Goal: Task Accomplishment & Management: Manage account settings

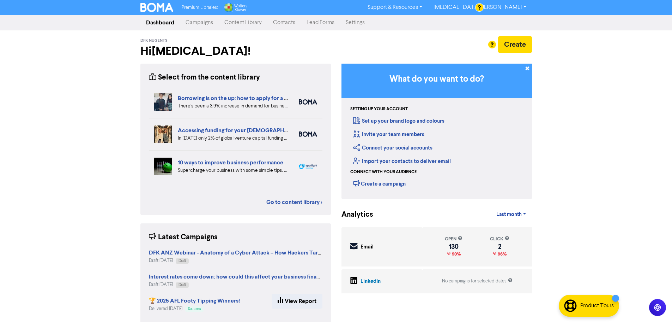
click at [202, 18] on link "Campaigns" at bounding box center [199, 23] width 39 height 14
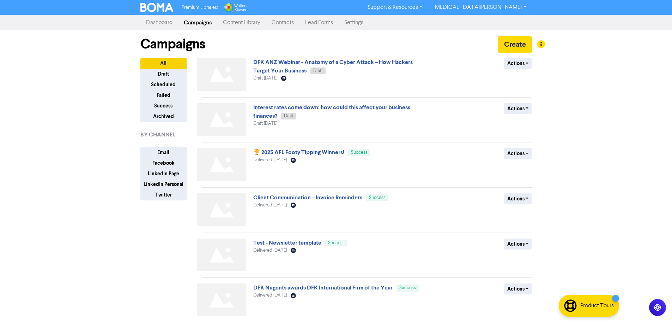
click at [508, 71] on div "Actions Delete Duplicate Rename Archive" at bounding box center [481, 76] width 114 height 36
click at [508, 68] on button "Actions" at bounding box center [518, 63] width 28 height 11
click at [598, 84] on div "Premium Libraries: Support & Resources Video Tutorials FAQ & Guides Marketing E…" at bounding box center [336, 161] width 672 height 322
click at [387, 64] on link "DFK ANZ Webinar - Anatomy of a Cyber Attack – How Hackers Target Your Business" at bounding box center [333, 67] width 160 height 16
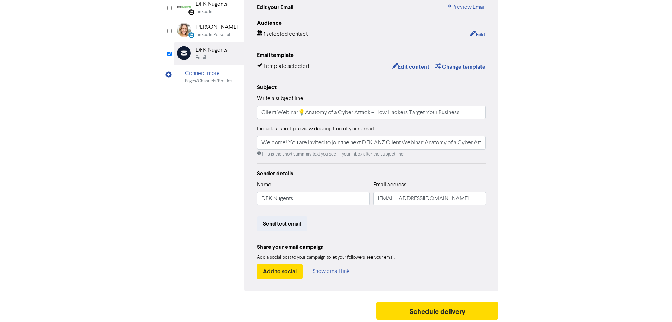
scroll to position [83, 0]
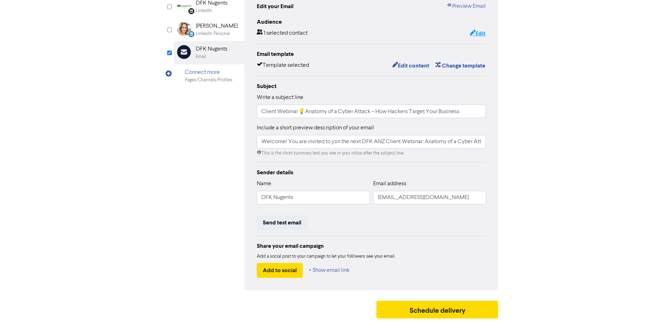
click at [479, 35] on button "Edit" at bounding box center [478, 33] width 16 height 9
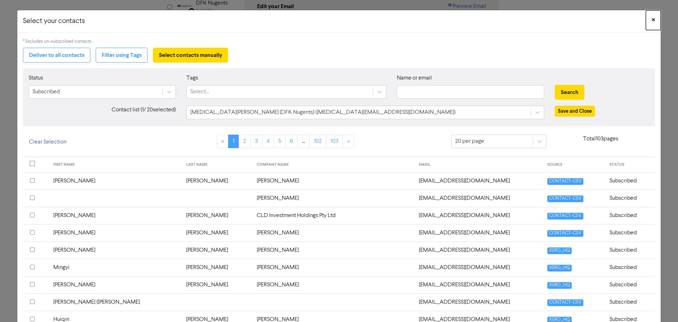
click at [646, 22] on button "×" at bounding box center [653, 20] width 15 height 20
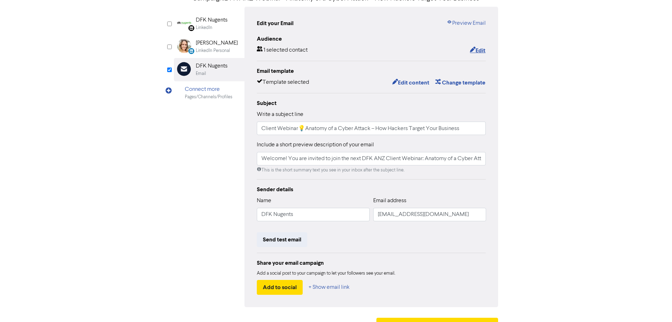
scroll to position [48, 0]
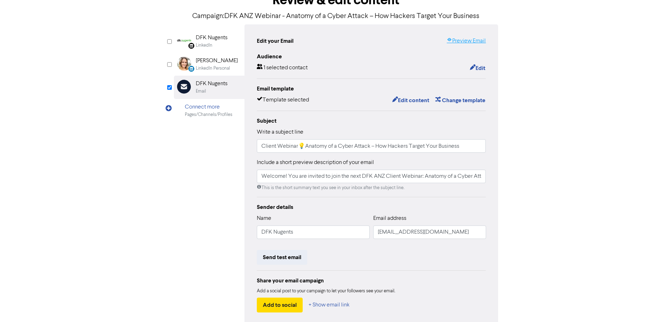
click at [452, 43] on icon at bounding box center [450, 41] width 6 height 6
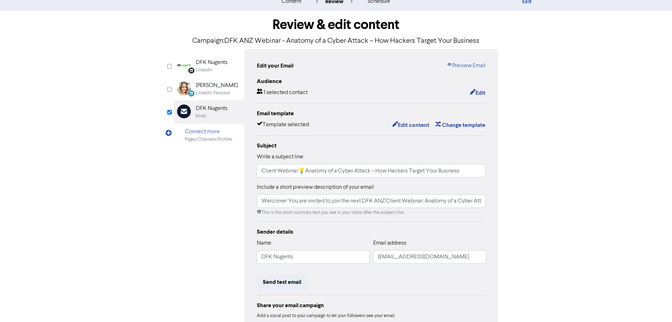
scroll to position [35, 0]
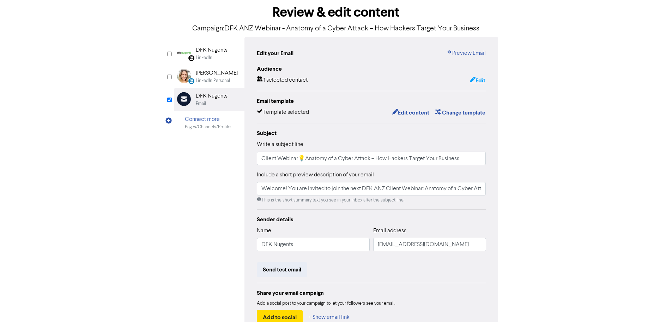
click at [473, 82] on icon "button" at bounding box center [473, 80] width 6 height 7
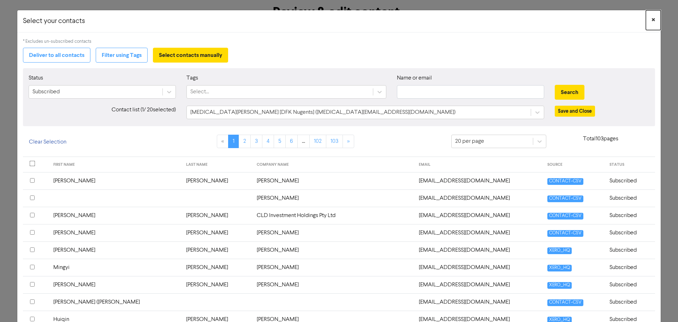
click at [646, 20] on button "×" at bounding box center [653, 20] width 15 height 20
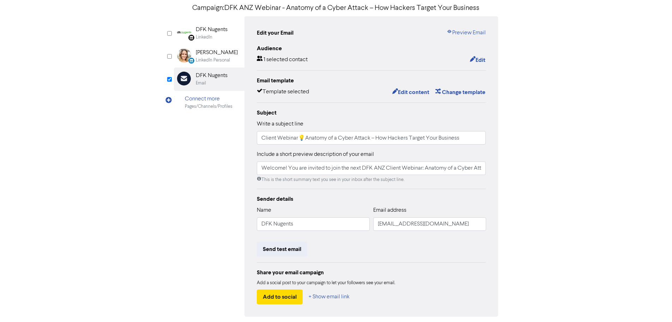
scroll to position [0, 0]
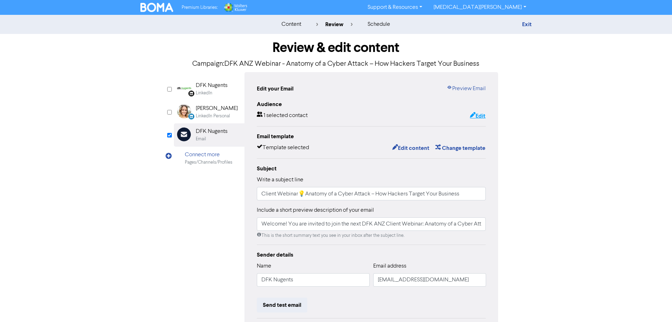
click at [474, 116] on icon "button" at bounding box center [473, 115] width 6 height 7
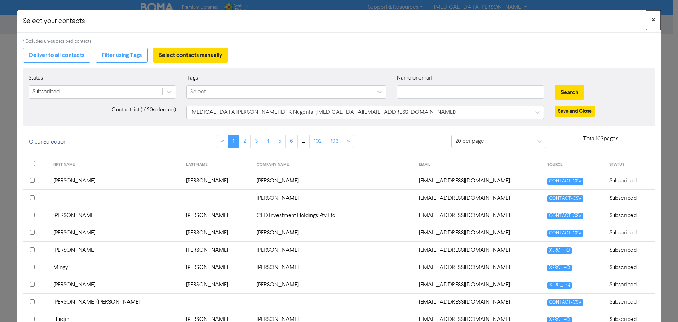
click at [650, 18] on button "×" at bounding box center [653, 20] width 15 height 20
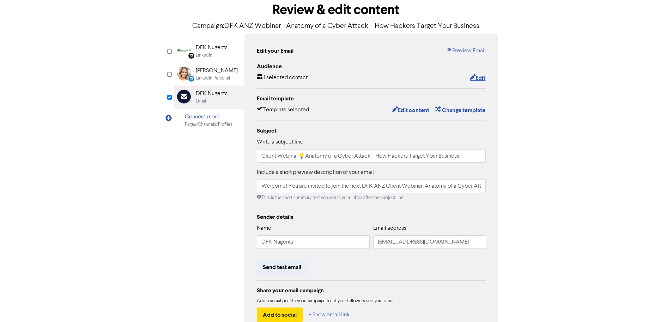
scroll to position [83, 0]
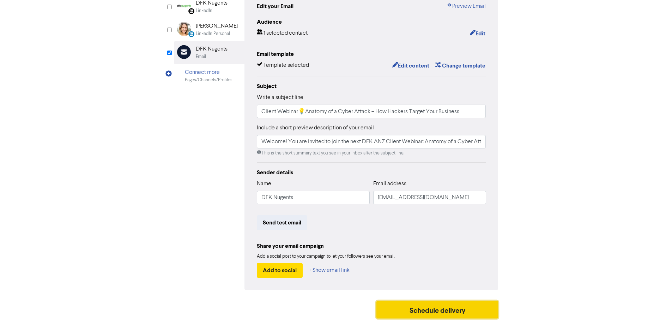
click at [433, 308] on button "Schedule delivery" at bounding box center [438, 309] width 122 height 18
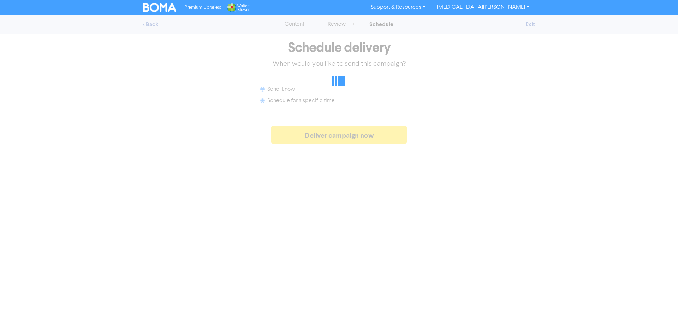
radio input "false"
radio input "true"
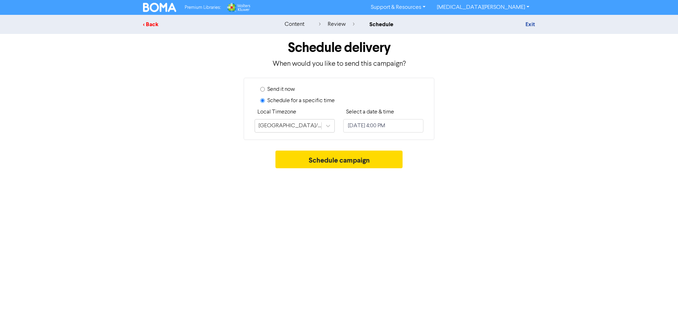
click at [152, 25] on div "< Back" at bounding box center [205, 24] width 124 height 8
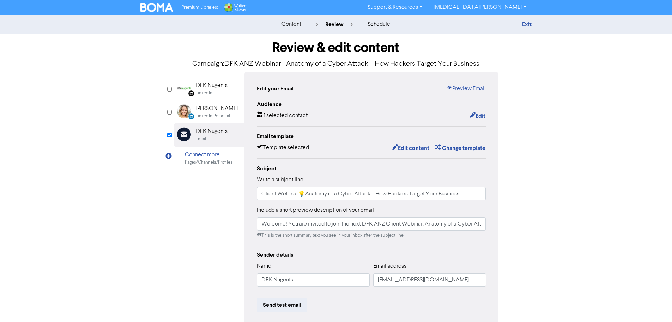
click at [619, 220] on div "content review schedule Exit Review & edit content Campaign: DFK ANZ Webinar - …" at bounding box center [336, 209] width 672 height 389
click at [467, 86] on link "Preview Email" at bounding box center [466, 88] width 39 height 8
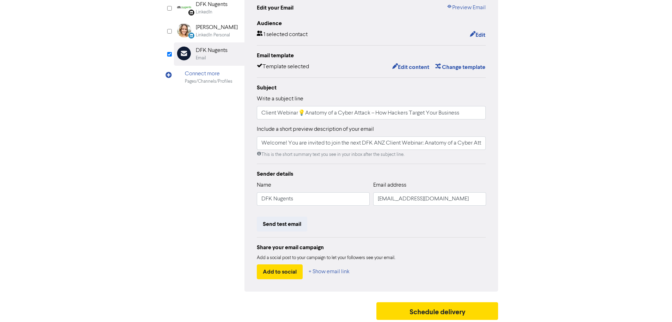
scroll to position [83, 0]
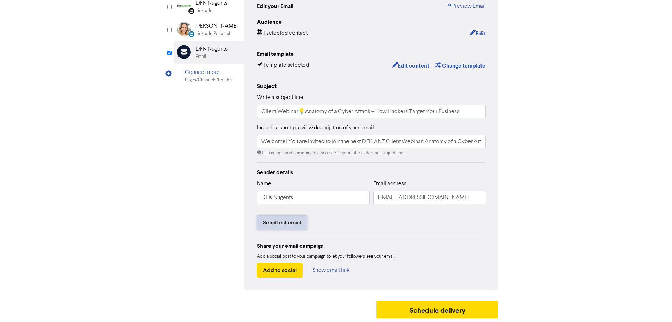
click at [274, 224] on button "Send test email" at bounding box center [282, 222] width 50 height 15
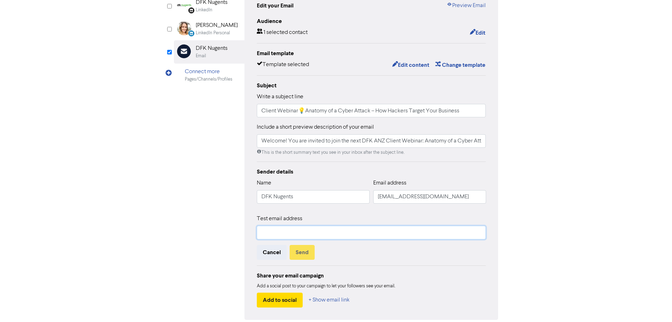
click at [284, 232] on input "text" at bounding box center [371, 232] width 229 height 13
type input "[MEDICAL_DATA][EMAIL_ADDRESS][DOMAIN_NAME]"
click at [306, 251] on button "Send" at bounding box center [302, 252] width 25 height 15
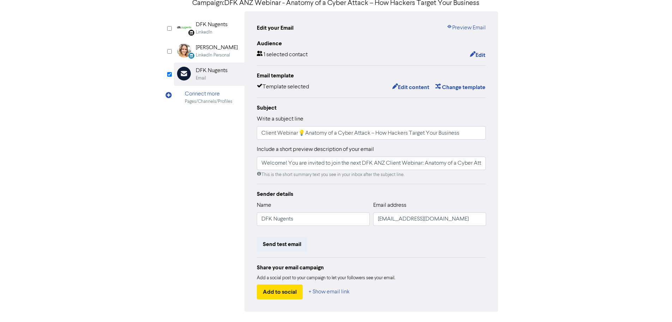
scroll to position [0, 0]
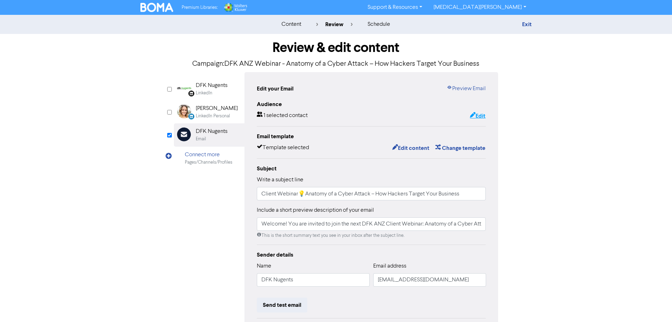
click at [481, 113] on button "Edit" at bounding box center [478, 115] width 16 height 9
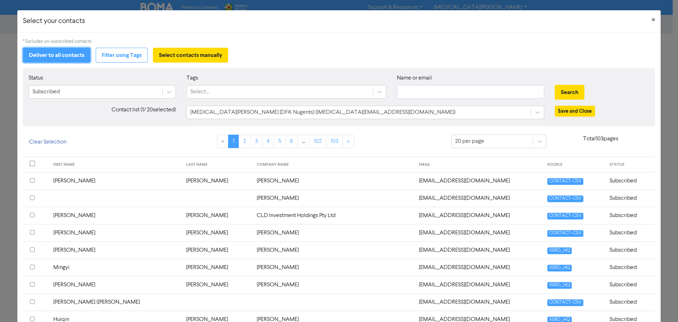
click at [61, 53] on button "Deliver to all contacts" at bounding box center [56, 55] width 67 height 15
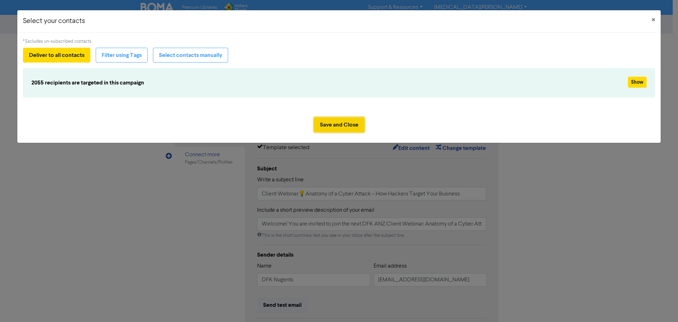
click at [349, 122] on button "Save and Close" at bounding box center [339, 124] width 50 height 15
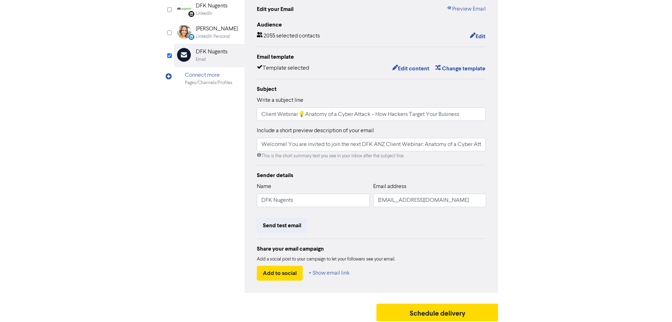
scroll to position [83, 0]
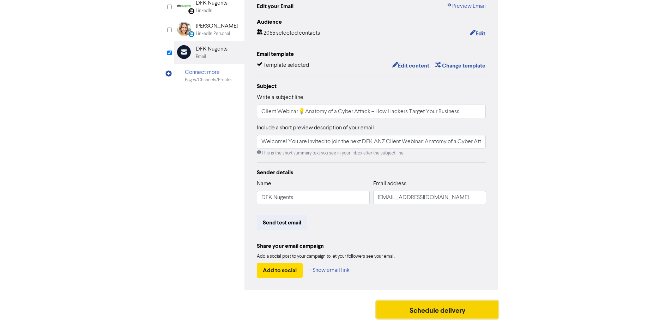
click at [467, 307] on button "Schedule delivery" at bounding box center [438, 309] width 122 height 18
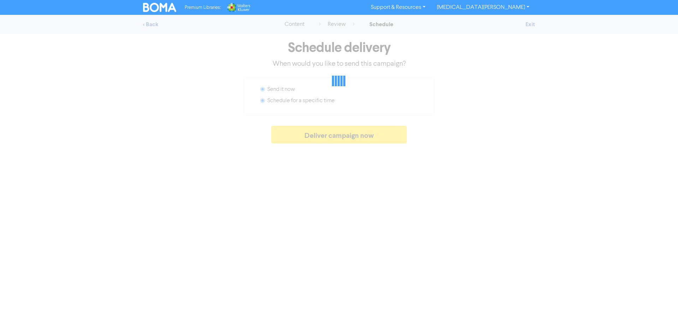
radio input "false"
radio input "true"
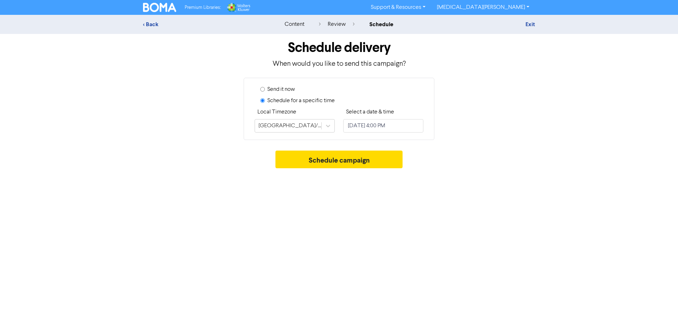
click at [392, 251] on div "Premium Libraries: Support & Resources Video Tutorials FAQ & Guides Marketing E…" at bounding box center [339, 161] width 678 height 322
select select "9"
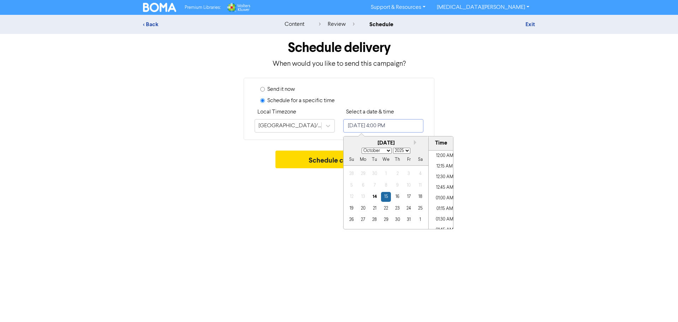
click at [392, 125] on input "[DATE] 4:00 PM" at bounding box center [383, 125] width 80 height 13
type input "[DATE] 4:00 PM"
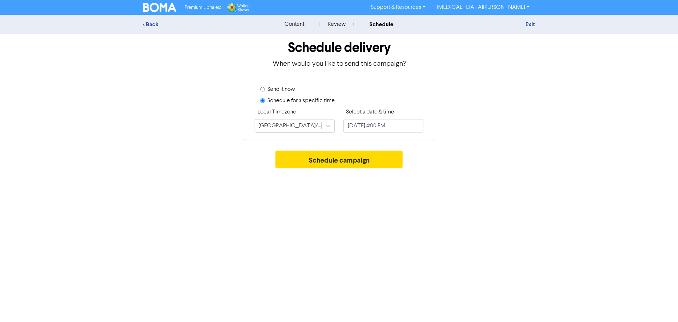
click at [537, 219] on div "Premium Libraries: Support & Resources Video Tutorials FAQ & Guides Marketing E…" at bounding box center [339, 161] width 678 height 322
click at [391, 127] on input "[DATE] 4:00 PM" at bounding box center [383, 125] width 80 height 13
select select "9"
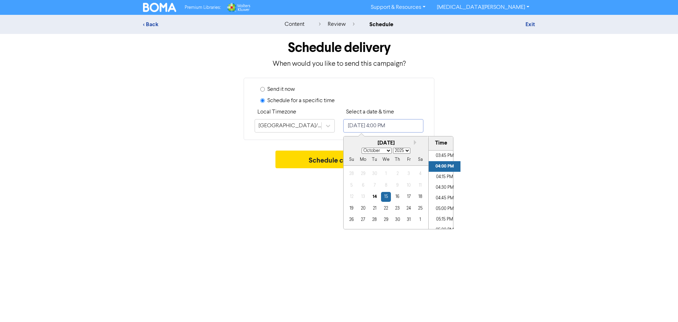
scroll to position [714, 0]
click at [441, 163] on li "05:00 PM" at bounding box center [444, 161] width 32 height 11
type input "[DATE] 5:00 PM"
click at [445, 160] on li "05:00 PM" at bounding box center [444, 161] width 32 height 11
click at [525, 161] on div "Schedule campaign" at bounding box center [339, 160] width 392 height 21
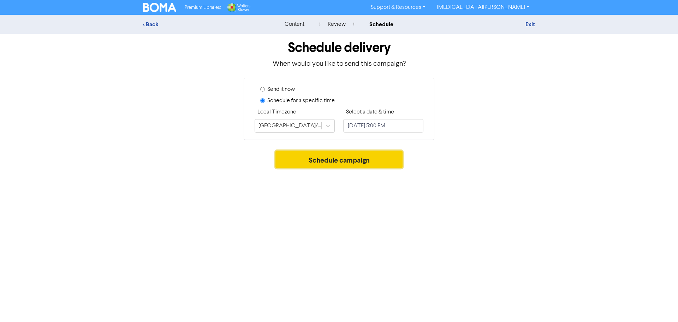
click at [333, 163] on button "Schedule campaign" at bounding box center [338, 159] width 127 height 18
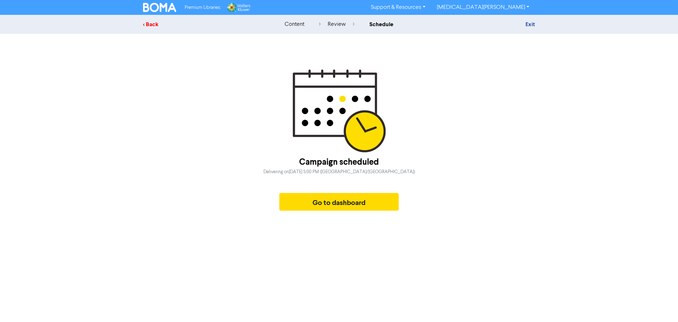
click at [156, 28] on div "< Back" at bounding box center [205, 24] width 124 height 8
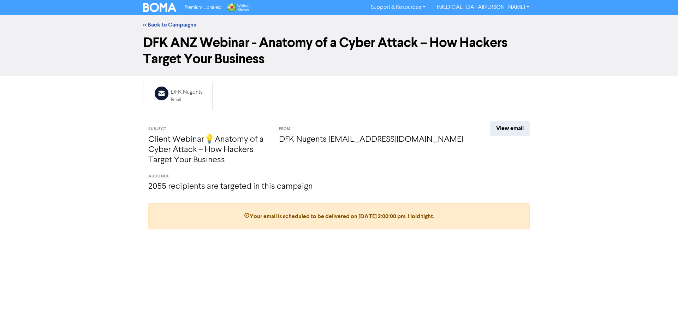
click at [370, 218] on span "Your email is scheduled to be delivered on [DATE] 2:00:00 pm . Hold tight." at bounding box center [339, 215] width 190 height 7
click at [508, 133] on link "View email" at bounding box center [510, 128] width 40 height 15
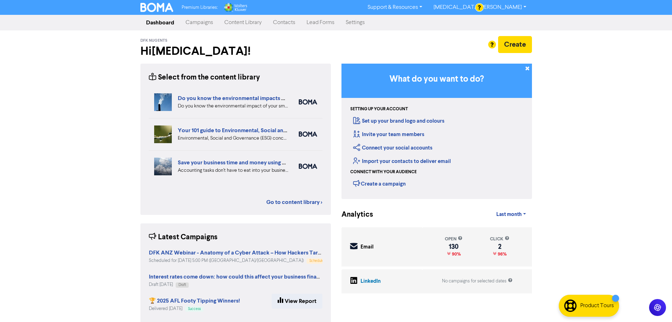
click at [200, 25] on link "Campaigns" at bounding box center [199, 23] width 39 height 14
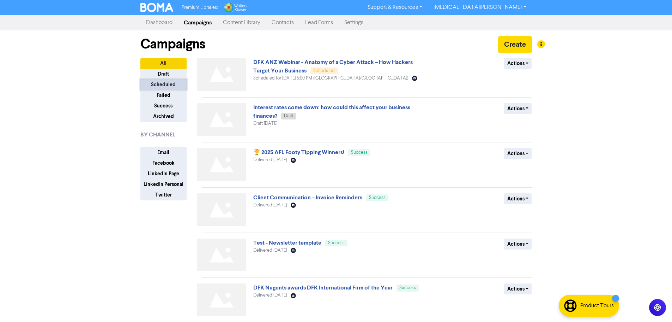
click at [169, 82] on button "Scheduled" at bounding box center [163, 84] width 46 height 11
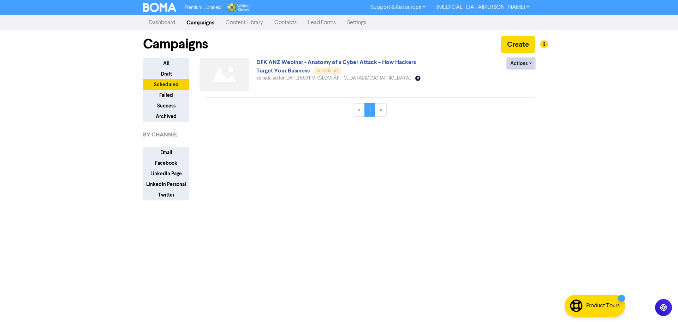
click at [519, 62] on button "Actions" at bounding box center [521, 63] width 28 height 11
click at [524, 77] on button "Revert to draft" at bounding box center [535, 78] width 56 height 11
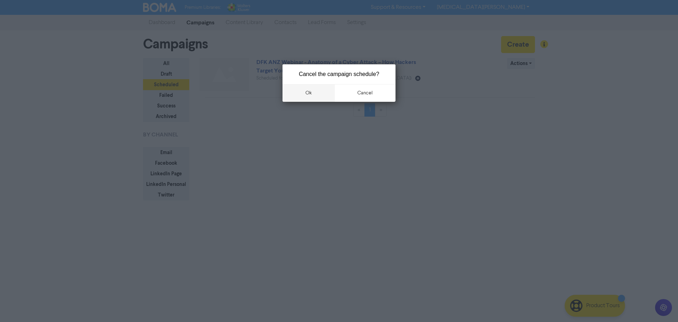
click at [308, 91] on button "ok" at bounding box center [308, 93] width 52 height 18
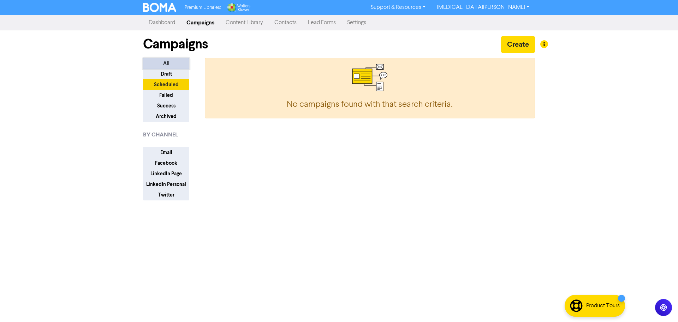
click at [163, 60] on button "All" at bounding box center [166, 63] width 46 height 11
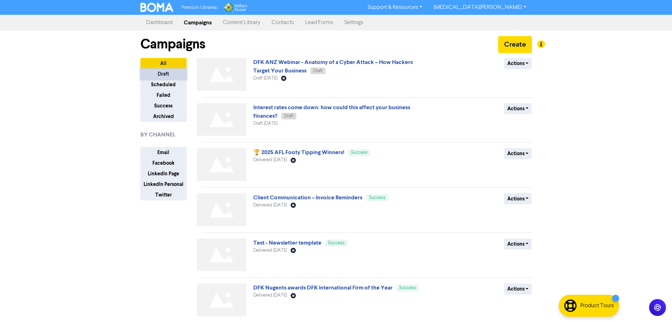
click at [169, 72] on button "Draft" at bounding box center [163, 73] width 46 height 11
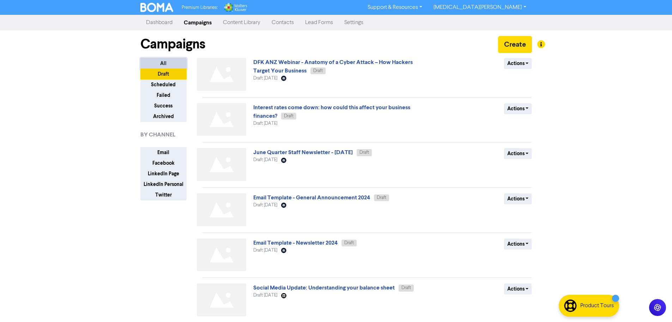
click at [170, 64] on button "All" at bounding box center [163, 63] width 46 height 11
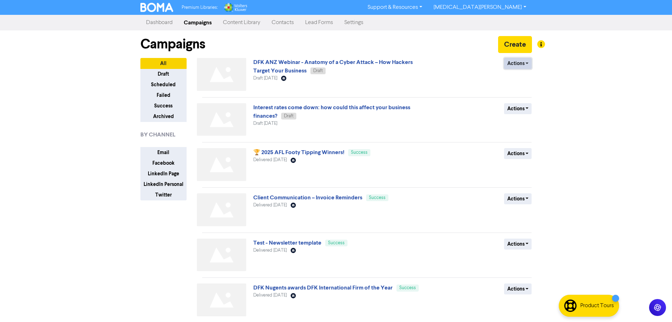
click at [520, 64] on button "Actions" at bounding box center [518, 63] width 28 height 11
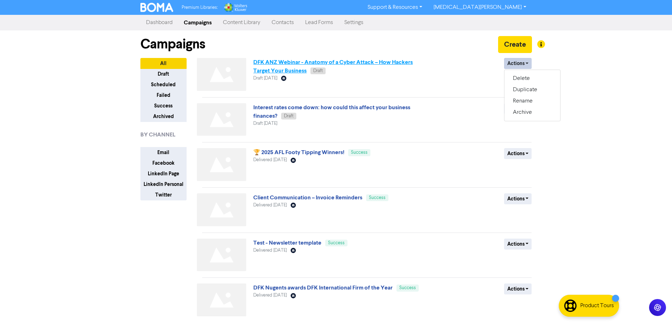
click at [372, 66] on link "DFK ANZ Webinar - Anatomy of a Cyber Attack – How Hackers Target Your Business" at bounding box center [333, 67] width 160 height 16
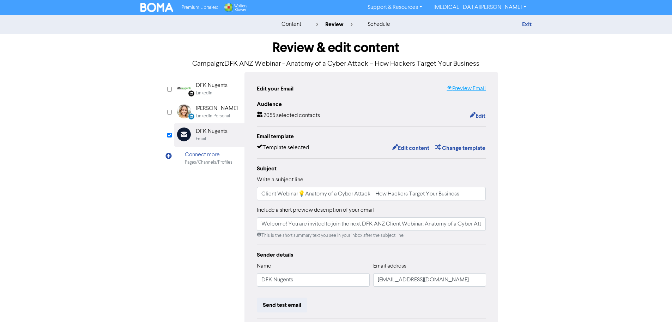
click at [474, 87] on link "Preview Email" at bounding box center [466, 88] width 39 height 8
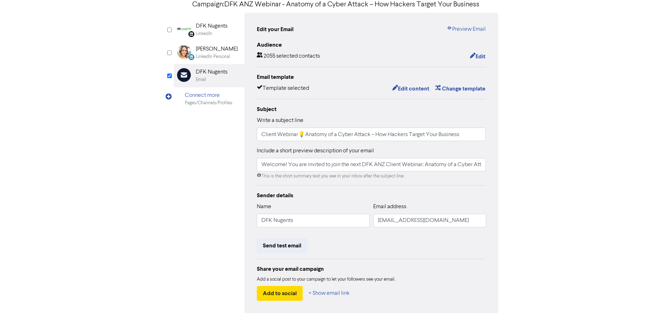
scroll to position [83, 0]
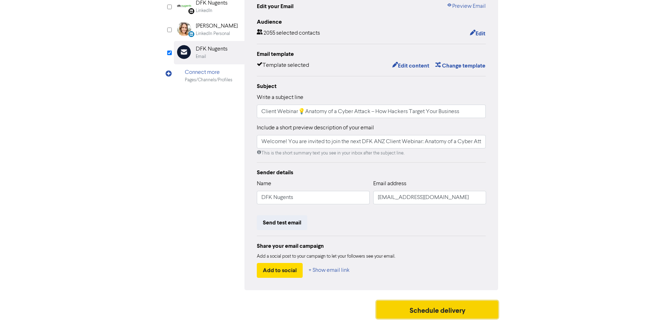
click at [449, 308] on button "Schedule delivery" at bounding box center [438, 309] width 122 height 18
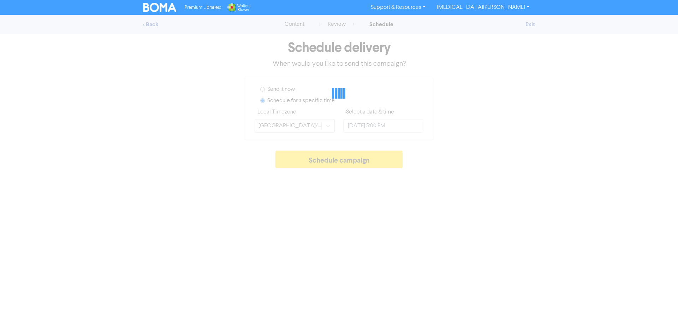
type input "[DATE] 4:00 PM"
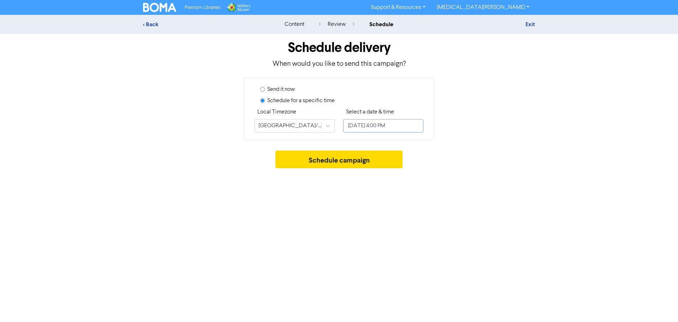
click at [371, 124] on input "[DATE] 4:00 PM" at bounding box center [383, 125] width 80 height 13
select select "9"
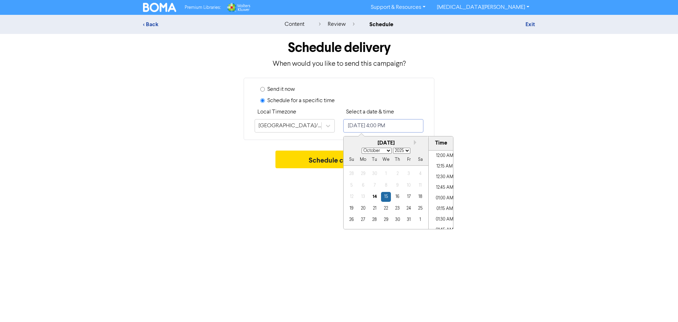
scroll to position [644, 0]
click at [375, 198] on div "14" at bounding box center [375, 197] width 10 height 10
click at [443, 163] on li "05:00 PM" at bounding box center [444, 161] width 32 height 11
type input "October 14, 2025 5:00 PM"
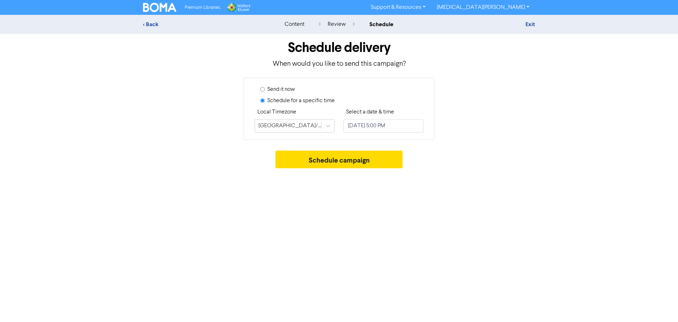
click at [483, 166] on div "Schedule campaign" at bounding box center [339, 160] width 392 height 21
click at [367, 158] on button "Schedule campaign" at bounding box center [338, 159] width 127 height 18
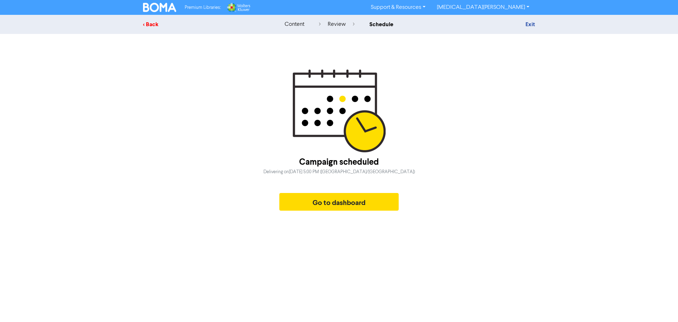
click at [157, 25] on div "< Back" at bounding box center [205, 24] width 124 height 8
